Goal: Task Accomplishment & Management: Use online tool/utility

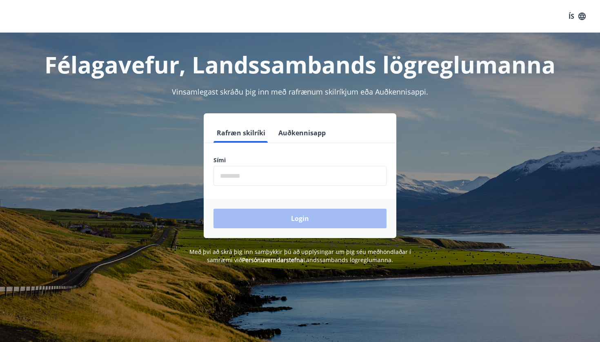
click at [258, 179] on input "phone" at bounding box center [299, 176] width 173 height 20
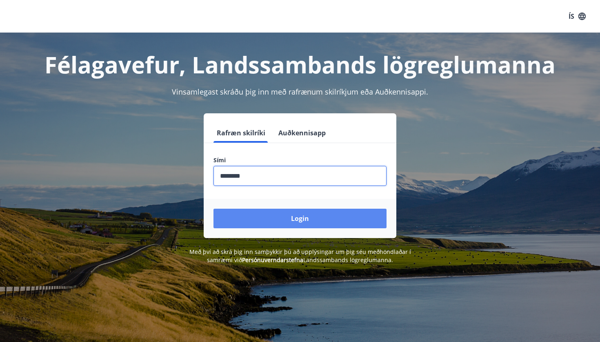
type input "********"
click at [299, 221] on button "Login" at bounding box center [299, 219] width 173 height 20
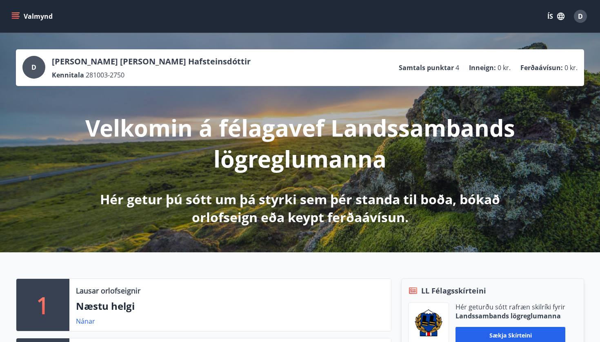
click at [13, 13] on icon "menu" at bounding box center [15, 16] width 8 height 8
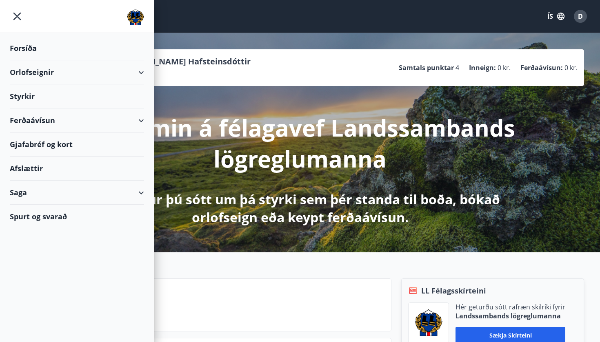
click at [52, 75] on div "Orlofseignir" at bounding box center [77, 72] width 134 height 24
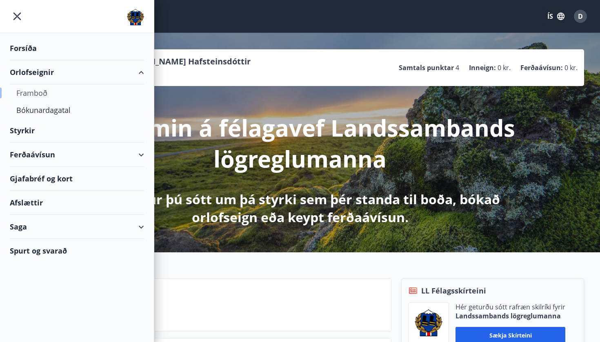
click at [40, 94] on div "Framboð" at bounding box center [76, 92] width 121 height 17
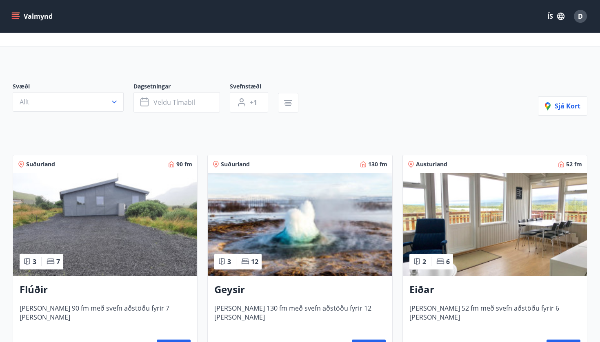
scroll to position [38, 0]
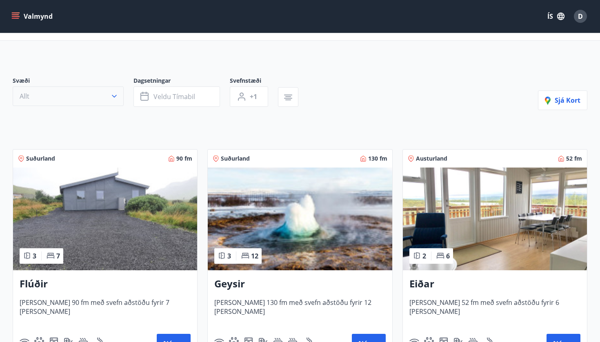
click at [108, 97] on button "Allt" at bounding box center [68, 96] width 111 height 20
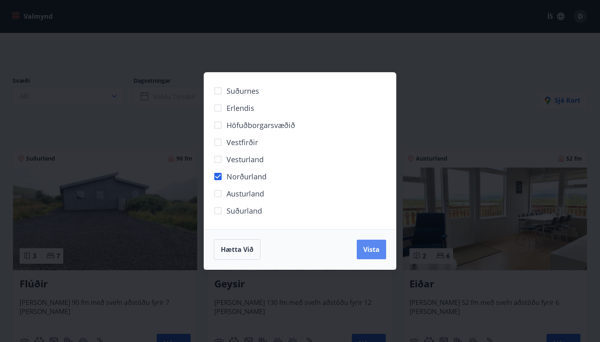
click at [380, 243] on button "Vista" at bounding box center [371, 250] width 29 height 20
